Goal: Information Seeking & Learning: Find specific fact

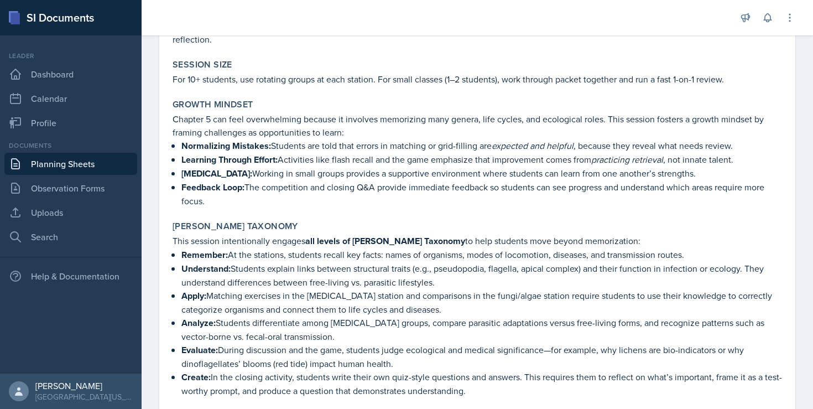
scroll to position [2300, 0]
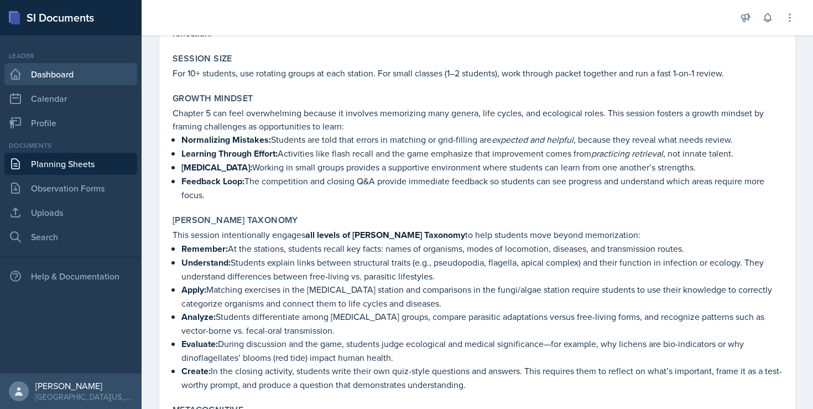
click at [44, 78] on link "Dashboard" at bounding box center [70, 74] width 133 height 22
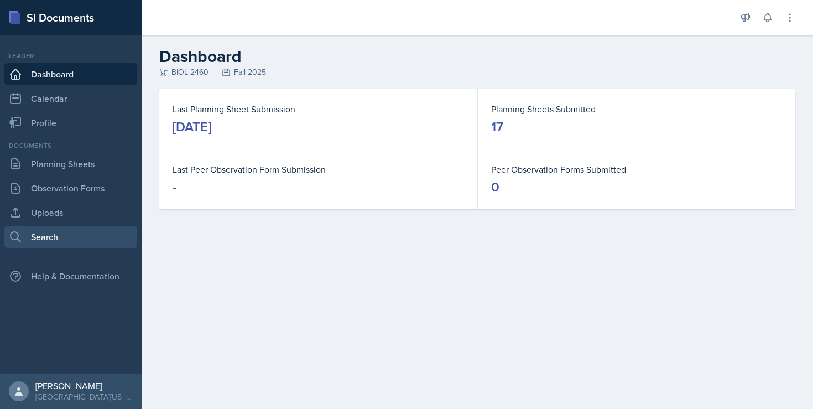
click at [81, 233] on link "Search" at bounding box center [70, 237] width 133 height 22
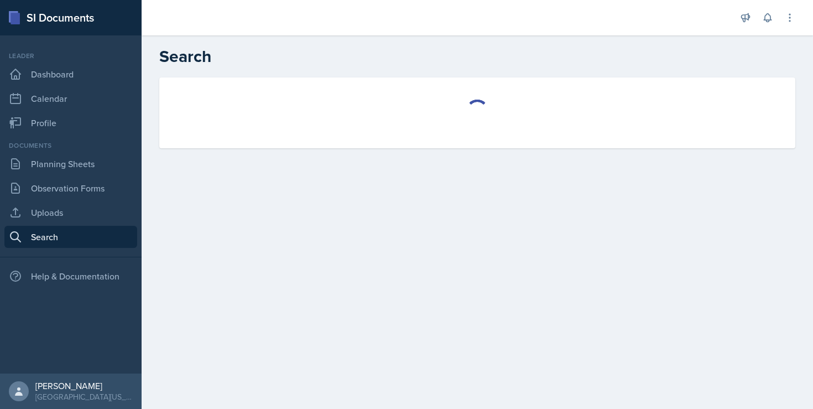
select select "all"
select select "1"
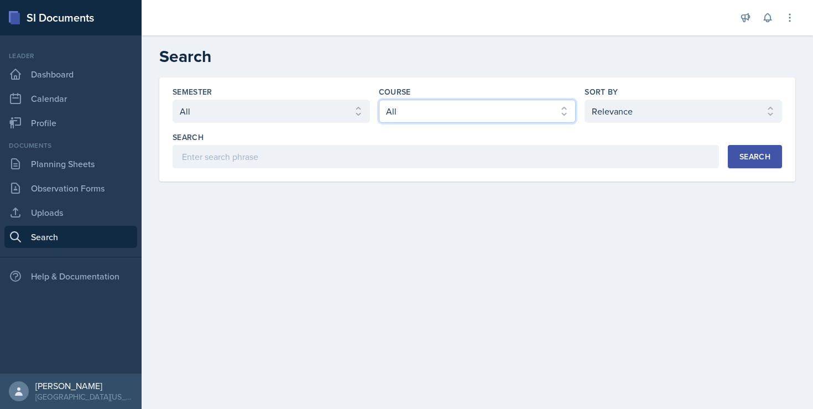
click at [421, 119] on select "Select course All ASTR 1345 BIOL 1345 BIOL 1441 BIOL 1442 BIOL 2300 BIOL 2444 B…" at bounding box center [477, 111] width 197 height 23
select select "128ea37d-7c25-4e66-8033-1187f2d54cdc"
click at [740, 160] on div "Search" at bounding box center [755, 156] width 31 height 9
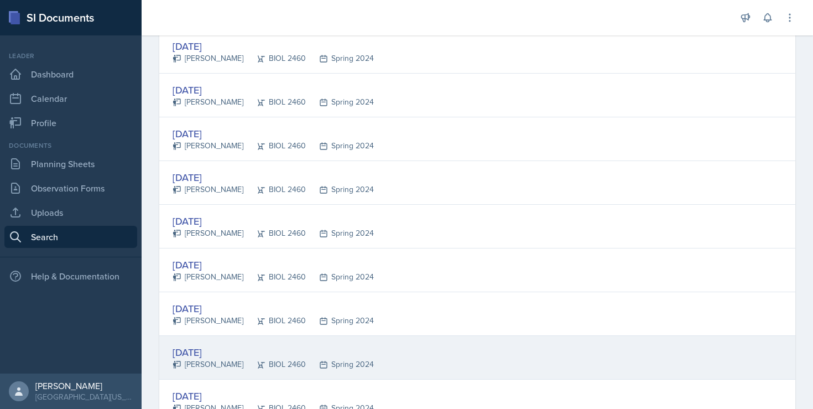
scroll to position [606, 0]
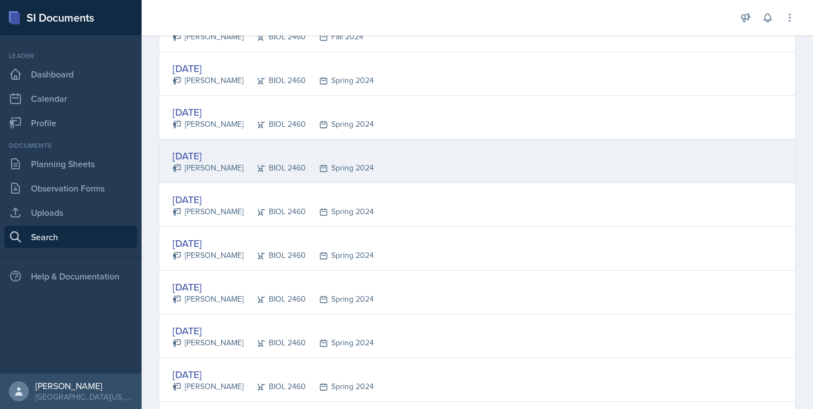
click at [218, 155] on div "[DATE]" at bounding box center [273, 155] width 201 height 15
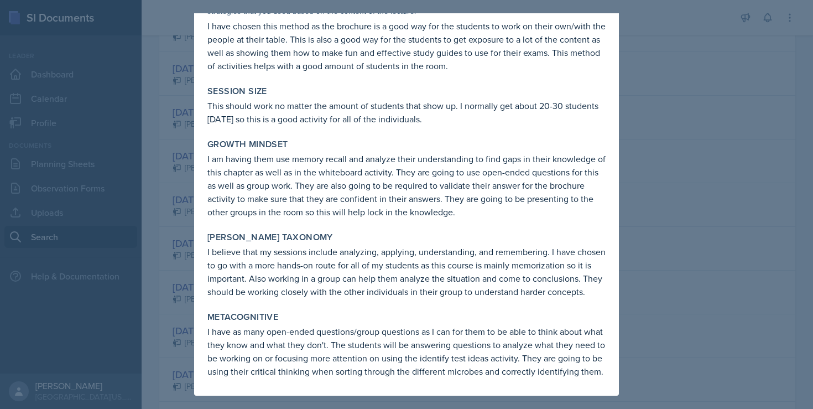
scroll to position [508, 0]
click at [652, 107] on div at bounding box center [406, 204] width 813 height 409
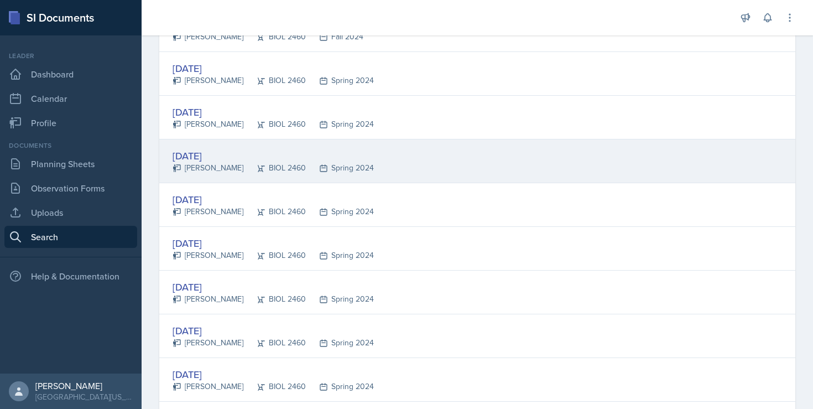
click at [199, 158] on div "[DATE]" at bounding box center [273, 155] width 201 height 15
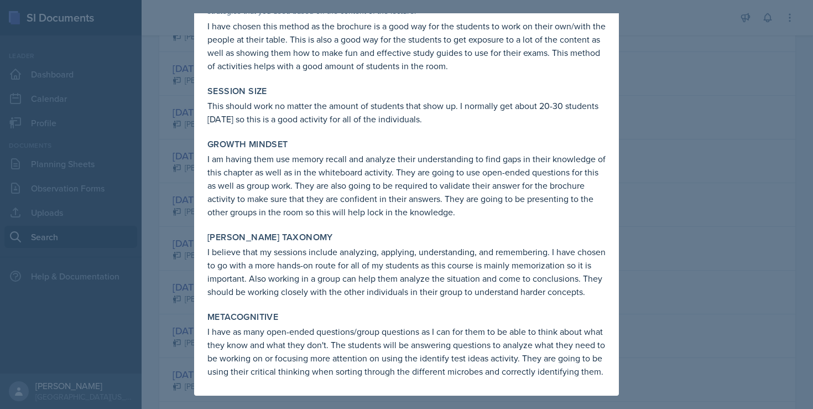
click at [657, 186] on div at bounding box center [406, 204] width 813 height 409
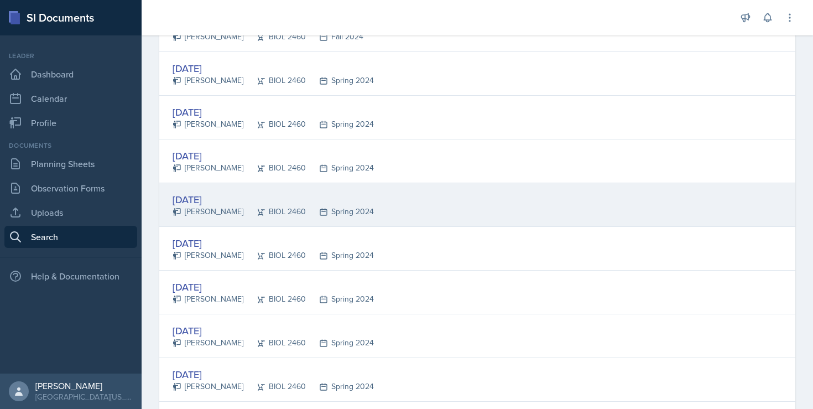
click at [196, 204] on div "[DATE]" at bounding box center [273, 199] width 201 height 15
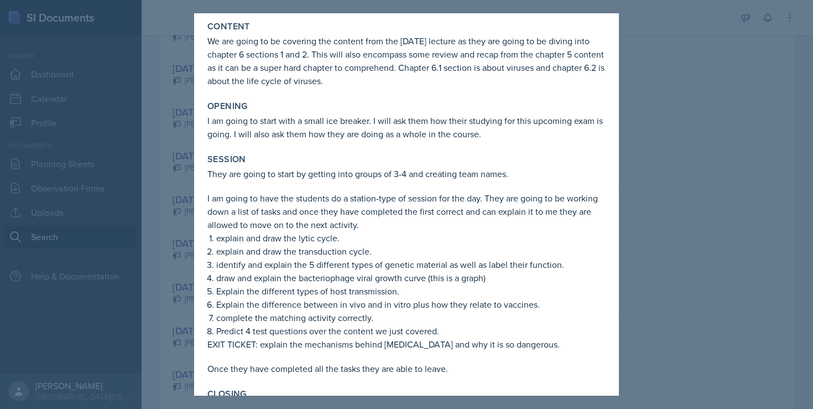
scroll to position [56, 0]
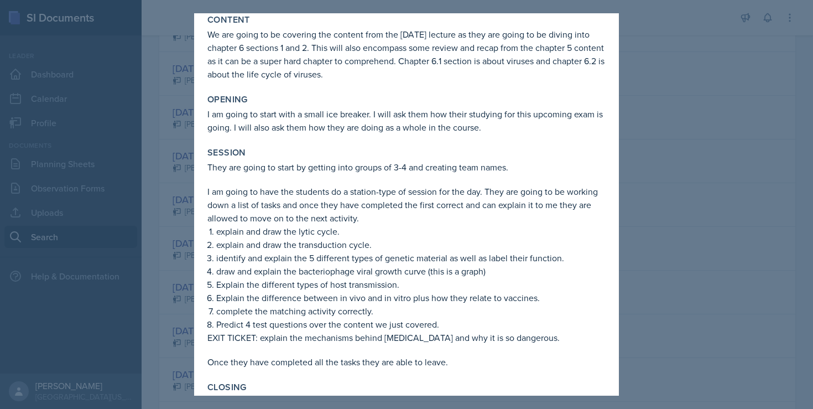
click at [670, 148] on div at bounding box center [406, 204] width 813 height 409
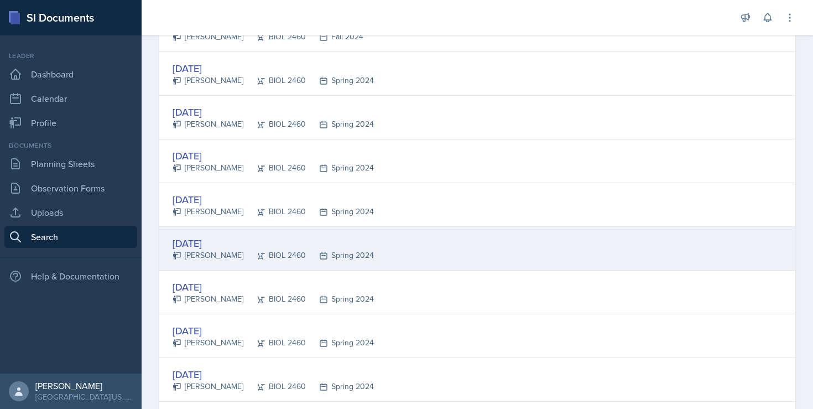
click at [196, 241] on div "[DATE]" at bounding box center [273, 243] width 201 height 15
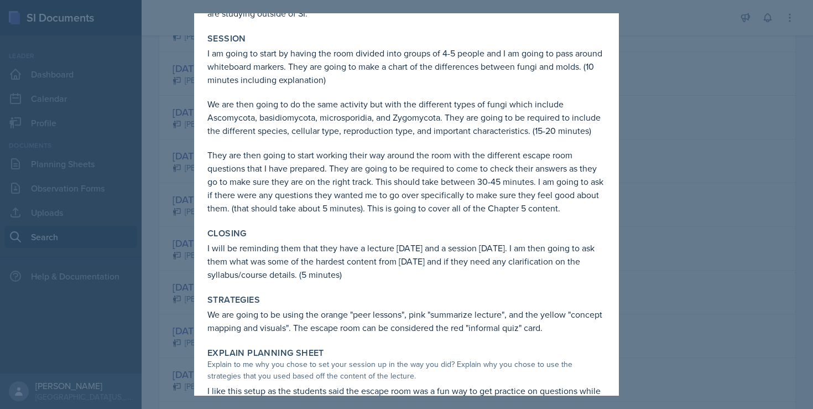
scroll to position [199, 0]
click at [654, 91] on div at bounding box center [406, 204] width 813 height 409
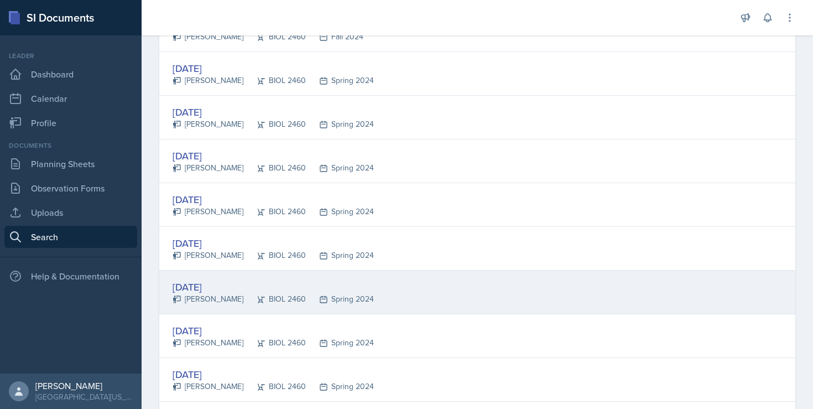
click at [197, 285] on div "[DATE]" at bounding box center [273, 286] width 201 height 15
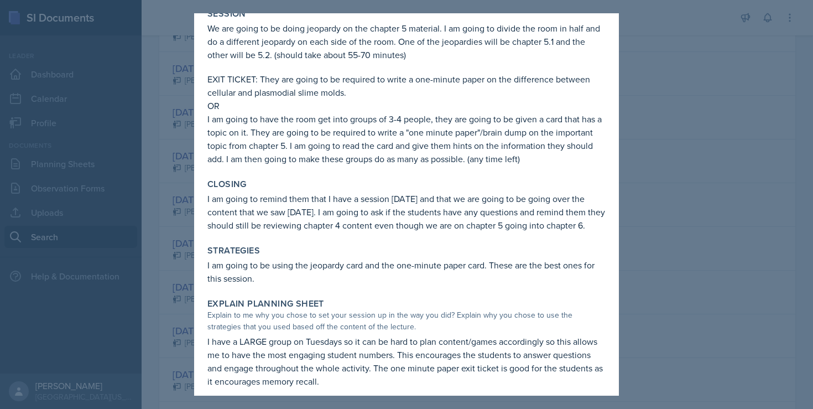
scroll to position [229, 0]
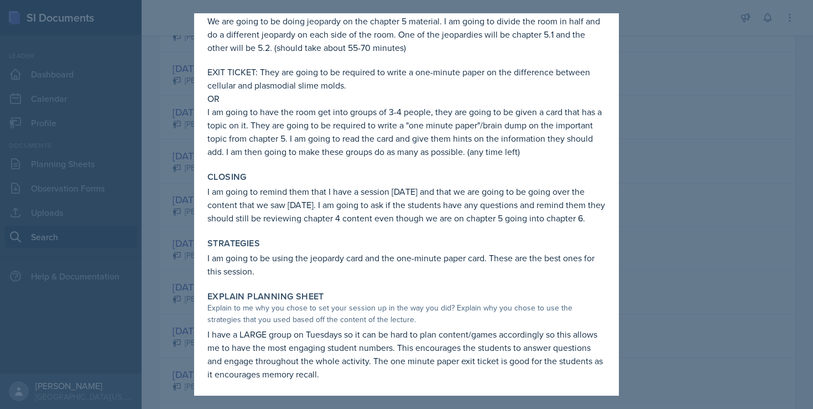
click at [694, 176] on div at bounding box center [406, 204] width 813 height 409
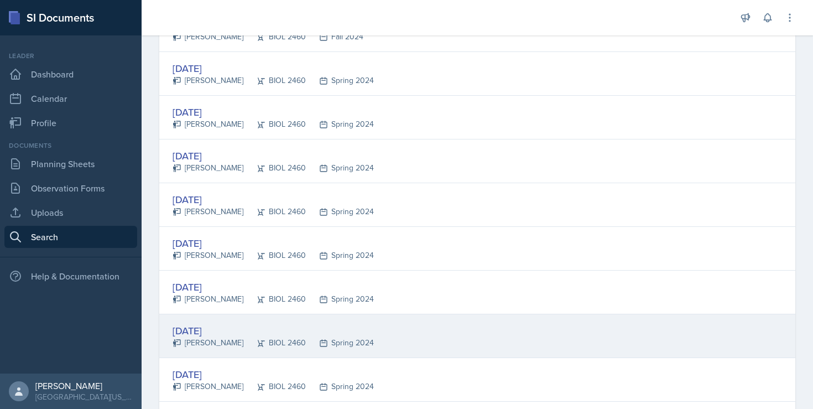
click at [210, 332] on div "[DATE]" at bounding box center [273, 330] width 201 height 15
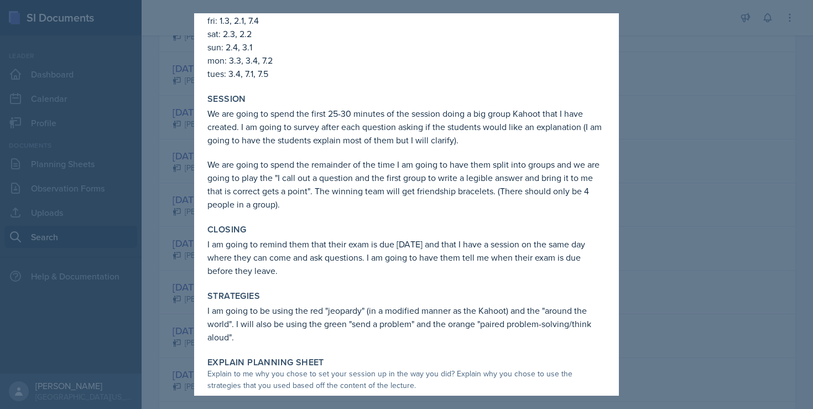
scroll to position [184, 0]
